Goal: Navigation & Orientation: Find specific page/section

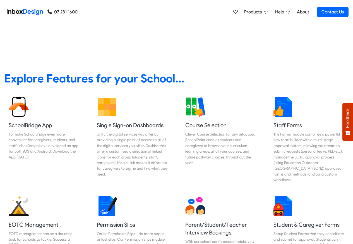
scroll to position [201, 0]
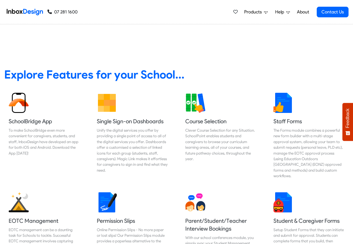
click at [250, 12] on span "Products" at bounding box center [254, 12] width 20 height 7
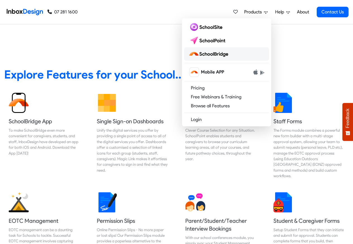
click at [216, 54] on img at bounding box center [210, 53] width 42 height 9
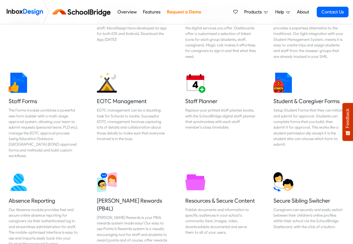
scroll to position [234, 0]
